Goal: Information Seeking & Learning: Find specific page/section

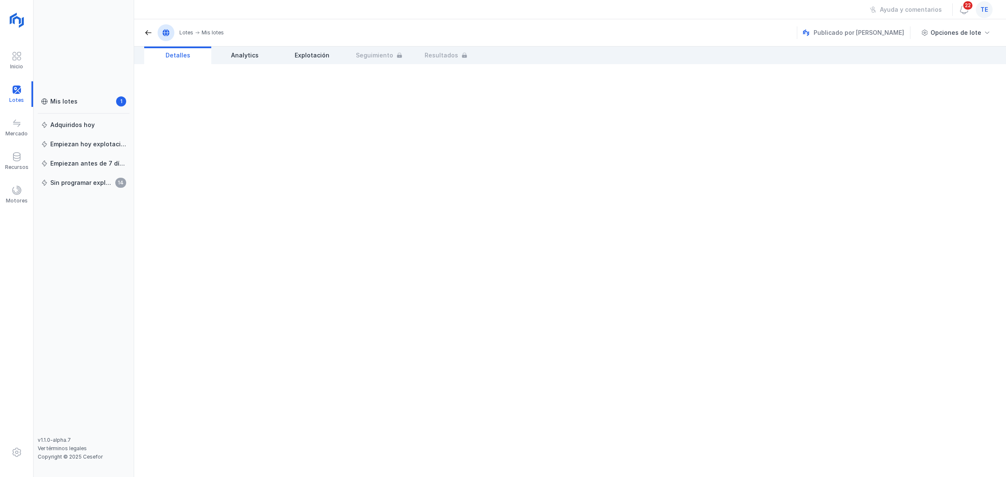
click at [804, 13] on div "te" at bounding box center [984, 9] width 17 height 17
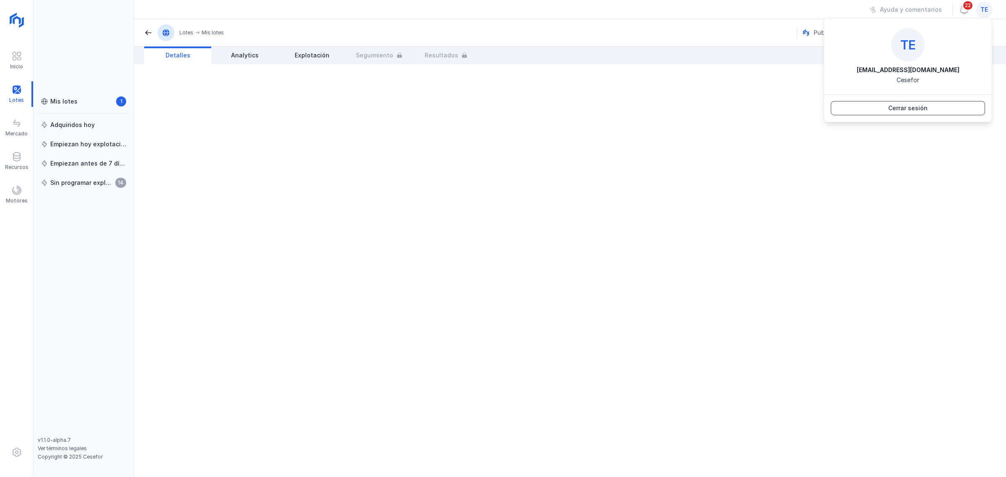
click at [804, 110] on button "Cerrar sesión" at bounding box center [908, 108] width 154 height 14
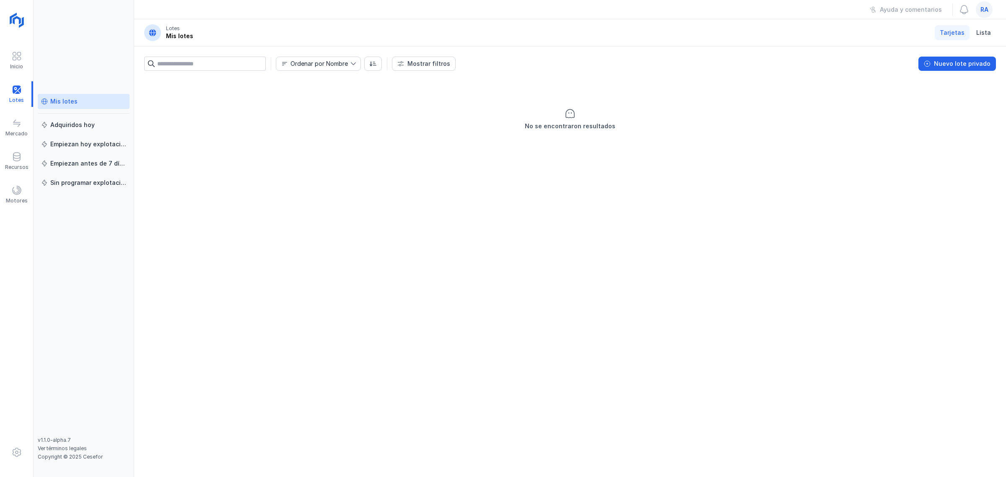
click at [45, 104] on span at bounding box center [44, 101] width 7 height 7
click at [23, 159] on div "Recursos" at bounding box center [16, 161] width 33 height 26
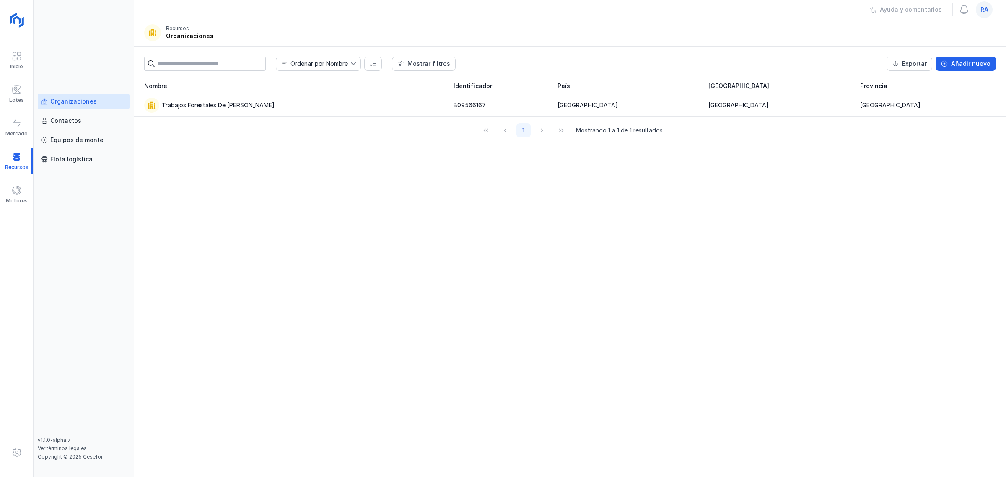
click at [76, 107] on link "Organizaciones" at bounding box center [84, 101] width 92 height 15
click at [238, 104] on div "Trabajos Forestales De [PERSON_NAME]." at bounding box center [219, 105] width 114 height 8
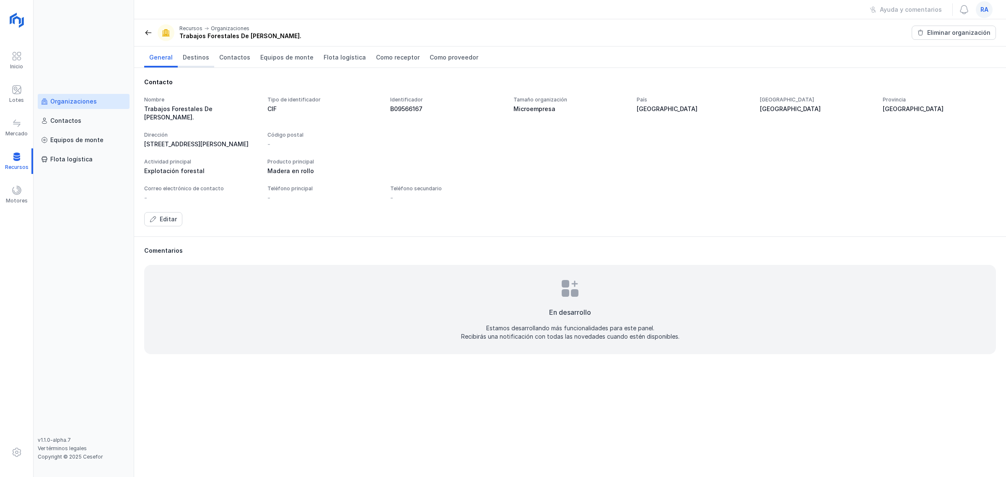
click at [202, 62] on link "Destinos" at bounding box center [196, 57] width 36 height 21
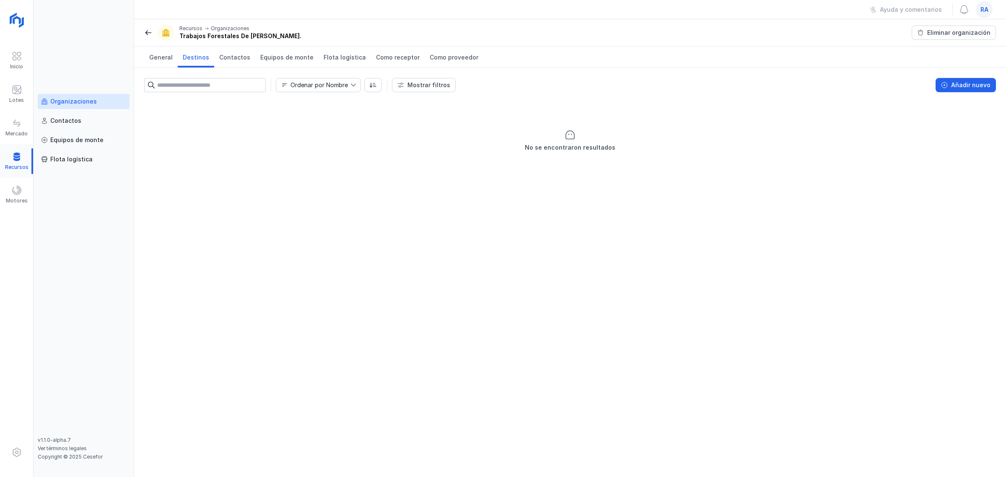
click at [16, 159] on div at bounding box center [16, 161] width 33 height 26
click at [47, 103] on span at bounding box center [44, 101] width 7 height 7
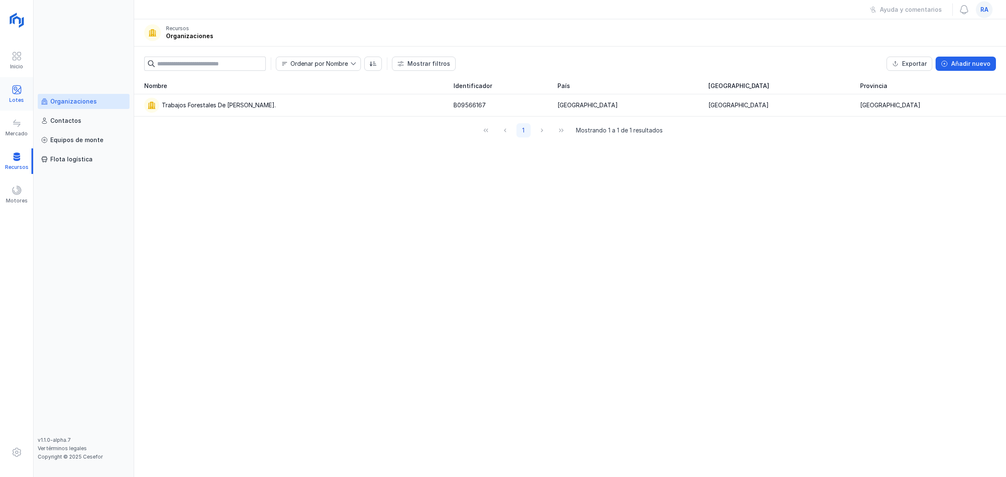
click at [21, 94] on span at bounding box center [17, 90] width 10 height 10
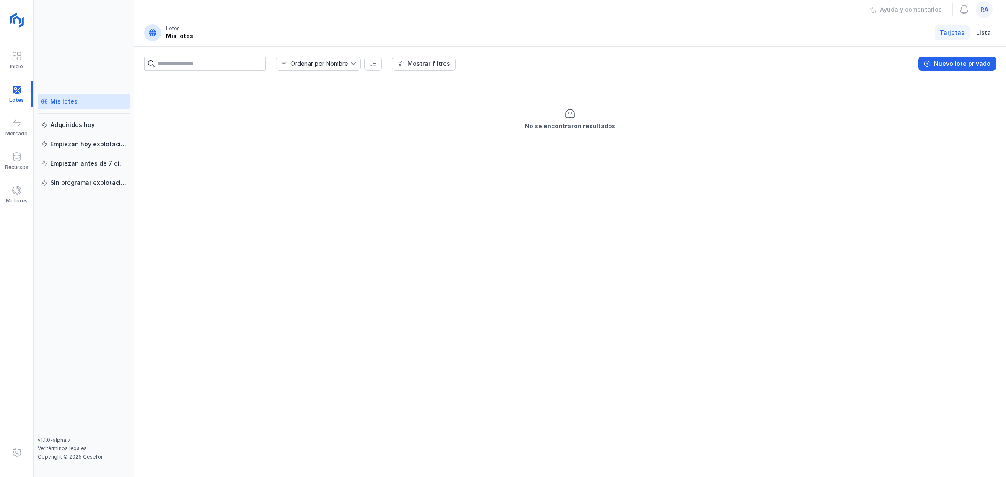
click at [59, 104] on div "Mis lotes" at bounding box center [63, 101] width 27 height 8
click at [700, 96] on div "No se encontraron resultados" at bounding box center [570, 120] width 852 height 84
